Goal: Find specific page/section: Find specific page/section

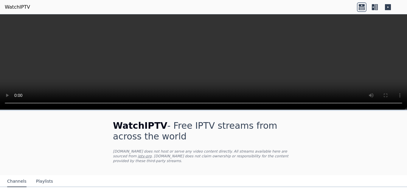
scroll to position [60, 0]
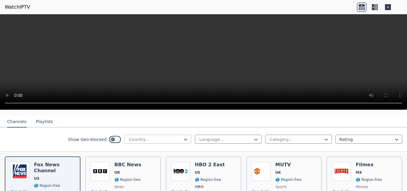
click at [169, 136] on div at bounding box center [155, 139] width 54 height 6
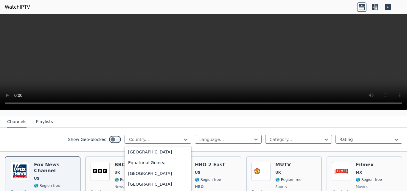
scroll to position [596, 0]
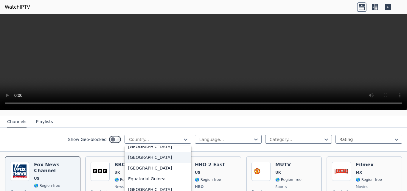
click at [149, 157] on div "[GEOGRAPHIC_DATA]" at bounding box center [157, 157] width 67 height 11
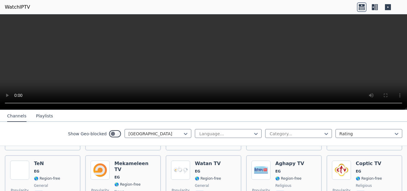
scroll to position [89, 0]
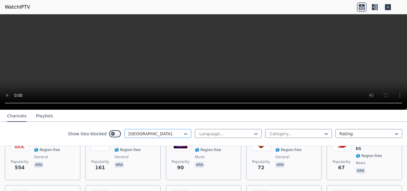
click at [168, 133] on div at bounding box center [155, 134] width 54 height 6
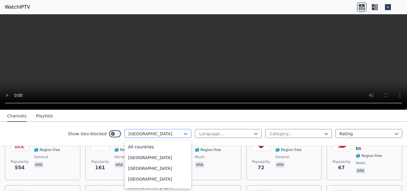
scroll to position [532, 0]
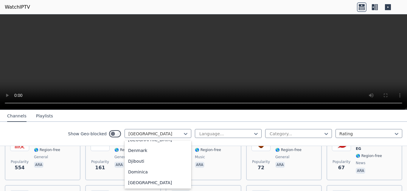
type input "*"
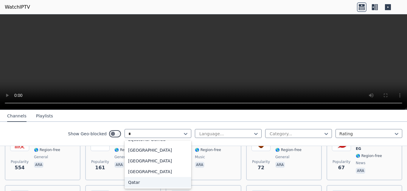
click at [169, 180] on div "Qatar" at bounding box center [157, 182] width 67 height 11
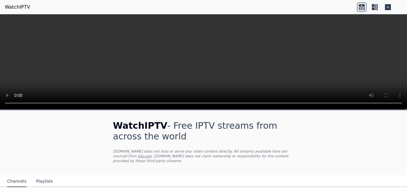
scroll to position [89, 0]
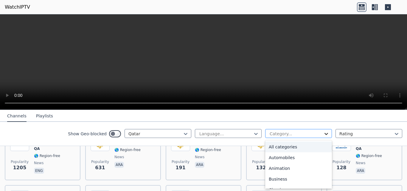
click at [323, 135] on icon at bounding box center [326, 134] width 6 height 6
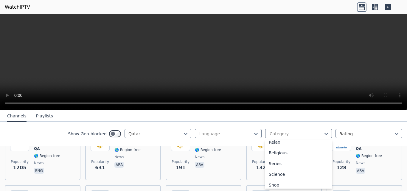
scroll to position [238, 0]
click at [290, 164] on div "Sports" at bounding box center [298, 166] width 67 height 11
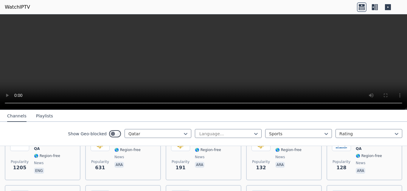
scroll to position [45, 0]
